Goal: Task Accomplishment & Management: Use online tool/utility

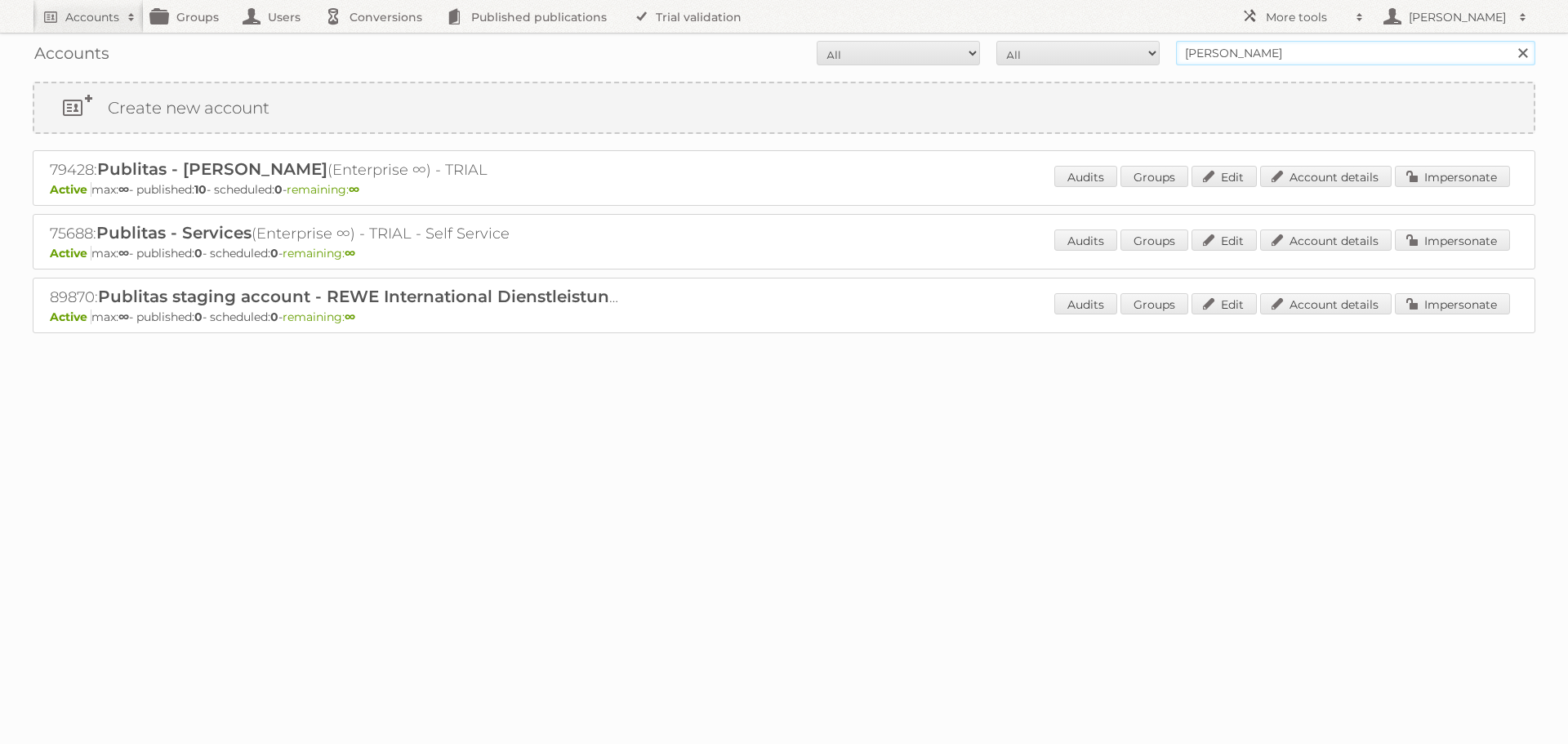
drag, startPoint x: 1257, startPoint y: 49, endPoint x: 1148, endPoint y: 64, distance: 110.0
click at [1148, 64] on form "All Active Expired Pending All Paid Trials Self service [PERSON_NAME] Search" at bounding box center [784, 52] width 1503 height 25
type input "aldi sud"
click at [1510, 41] on input "Search" at bounding box center [1522, 52] width 25 height 25
click at [1438, 179] on link "Impersonate" at bounding box center [1452, 176] width 115 height 21
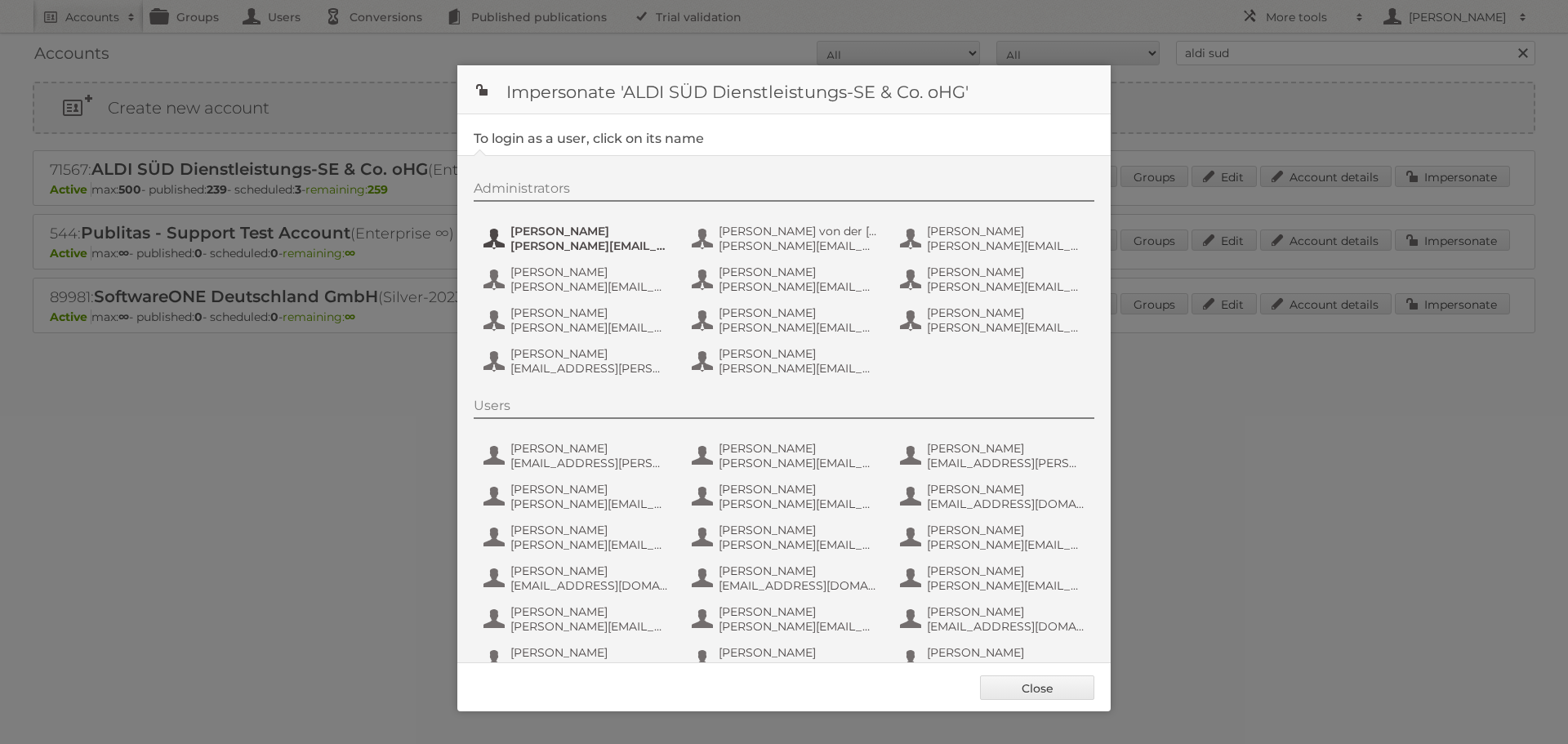
click at [568, 233] on span "Anastasia Kaiser" at bounding box center [590, 231] width 158 height 15
